Goal: Answer question/provide support: Share knowledge or assist other users

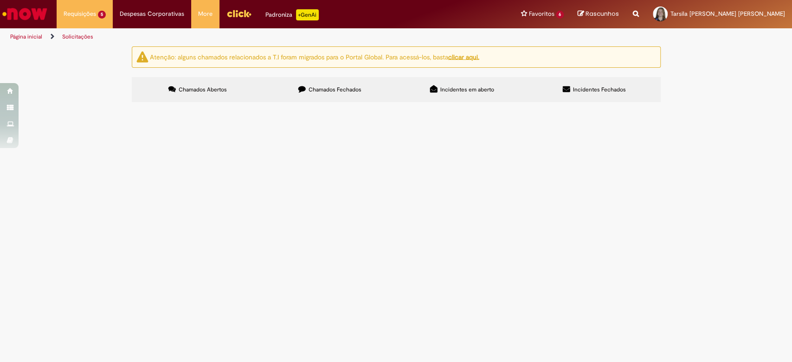
click at [0, 0] on span "4501335885" at bounding box center [0, 0] width 0 height 0
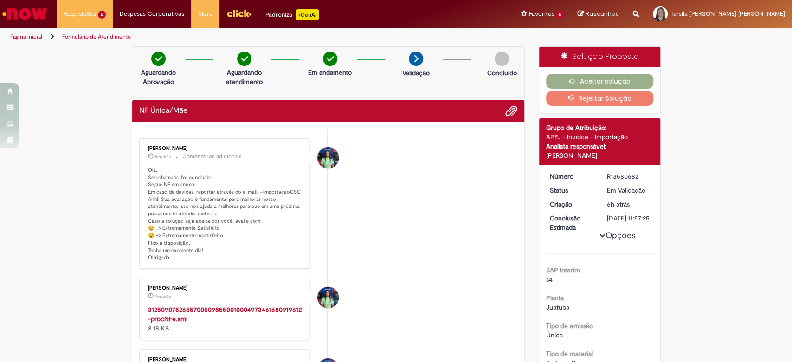
scroll to position [123, 0]
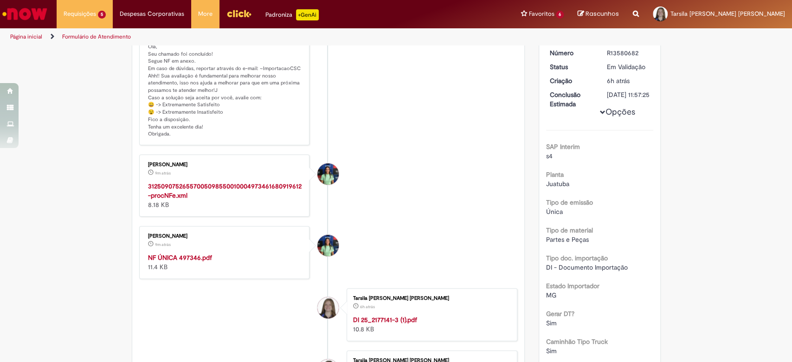
click at [165, 200] on div "31250907526557005098550010004973461680919612-procNFe.xml 8.18 KB" at bounding box center [225, 195] width 155 height 28
click at [165, 195] on strong "31250907526557005098550010004973461680919612-procNFe.xml" at bounding box center [225, 191] width 154 height 18
click at [177, 256] on strong "NF ÚNICA 497346.pdf" at bounding box center [180, 257] width 64 height 8
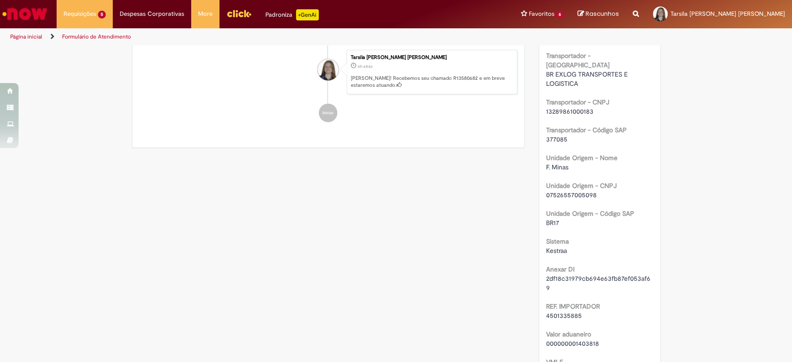
scroll to position [557, 0]
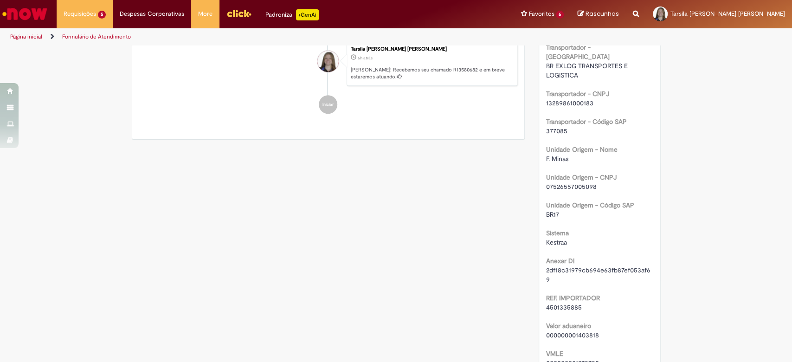
click at [565, 303] on span "4501335885" at bounding box center [564, 307] width 36 height 8
copy span "4501335885"
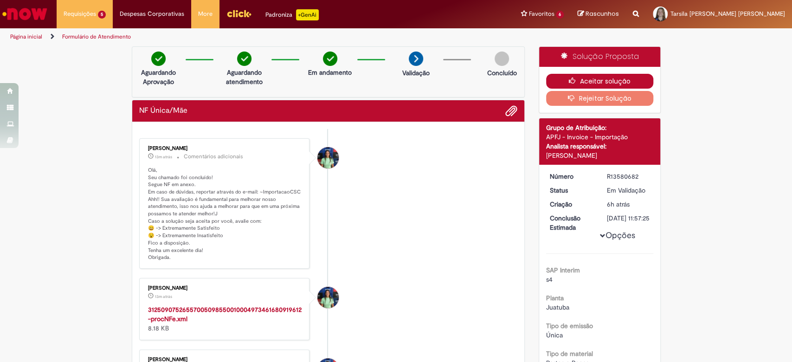
click at [569, 77] on icon "button" at bounding box center [574, 80] width 11 height 6
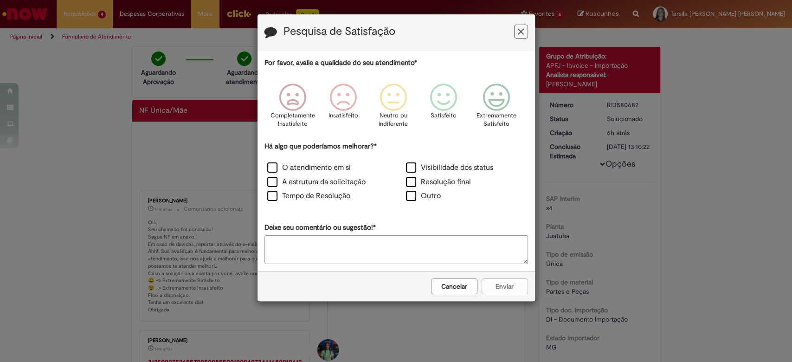
click at [484, 95] on icon "Feedback" at bounding box center [496, 98] width 35 height 28
click at [408, 168] on label "Visibilidade dos status" at bounding box center [449, 167] width 87 height 11
click at [408, 179] on label "Resolução final" at bounding box center [438, 182] width 65 height 11
click at [303, 169] on label "O atendimento em si" at bounding box center [309, 167] width 84 height 11
click at [311, 180] on label "A estrutura da solicitação" at bounding box center [316, 182] width 98 height 11
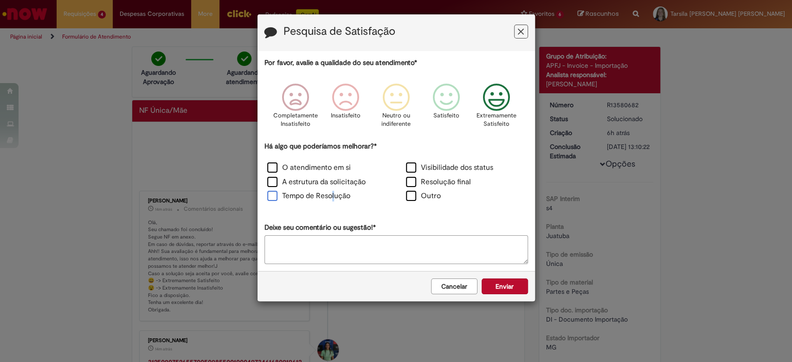
click at [333, 191] on label "Tempo de Resolução" at bounding box center [308, 196] width 83 height 11
click at [327, 196] on label "Tempo de Resolução" at bounding box center [308, 196] width 83 height 11
click at [509, 286] on button "Enviar" at bounding box center [505, 286] width 46 height 16
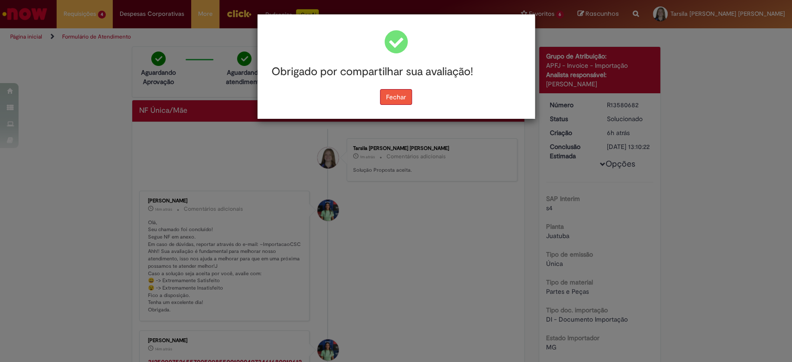
click at [392, 102] on button "Fechar" at bounding box center [396, 97] width 32 height 16
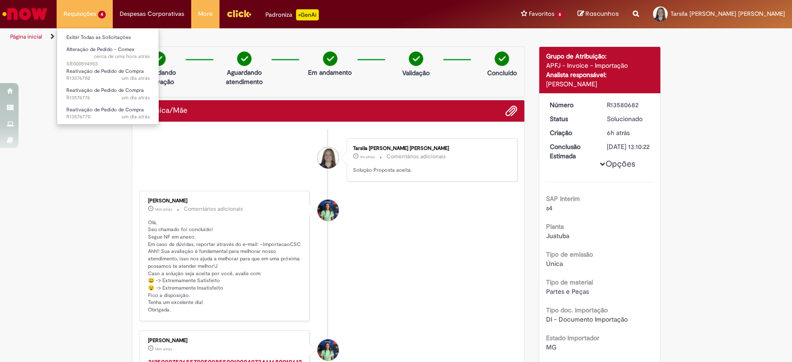
click at [110, 31] on li "Exibir Todas as Solicitações" at bounding box center [108, 37] width 102 height 12
click at [116, 36] on link "Exibir Todas as Solicitações" at bounding box center [108, 37] width 102 height 10
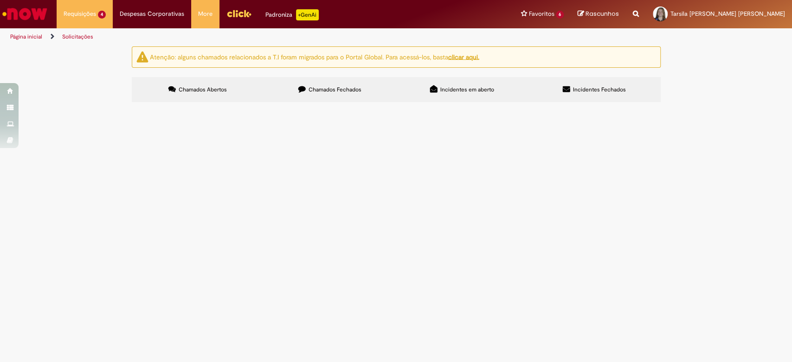
click at [0, 0] on section "Itens solicitados Exportar como PDF Exportar como Excel Exportar como CSV Itens…" at bounding box center [0, 0] width 0 height 0
click at [0, 0] on button at bounding box center [0, 0] width 0 height 0
